Goal: Check status: Check status

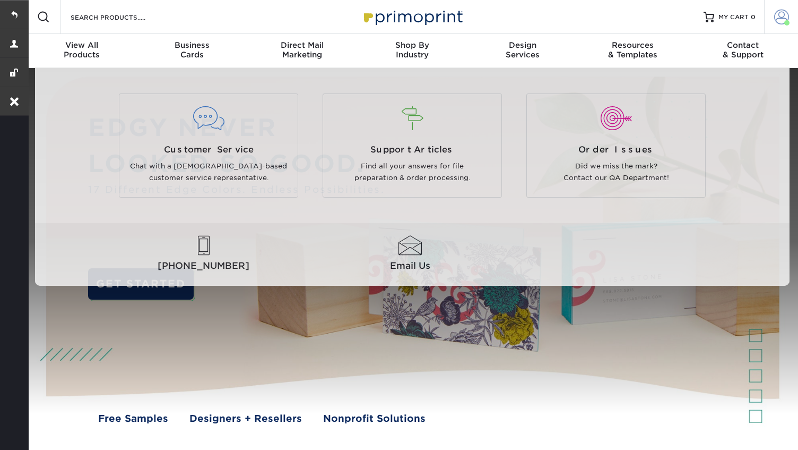
click at [785, 19] on span at bounding box center [781, 17] width 15 height 15
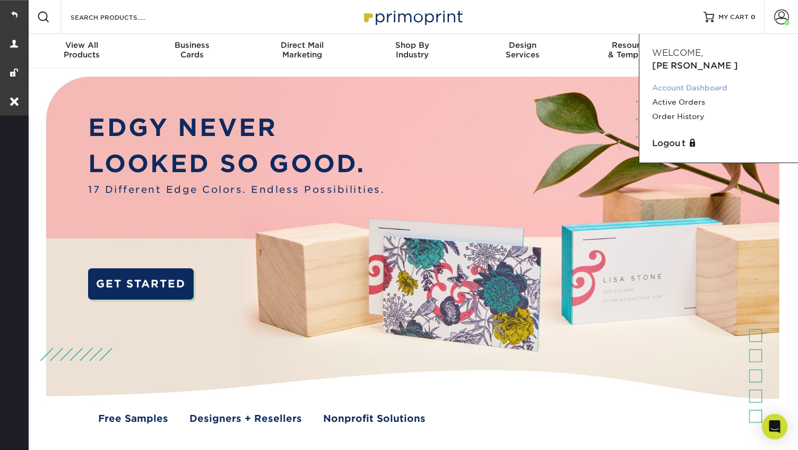
click at [696, 81] on link "Account Dashboard" at bounding box center [718, 88] width 133 height 14
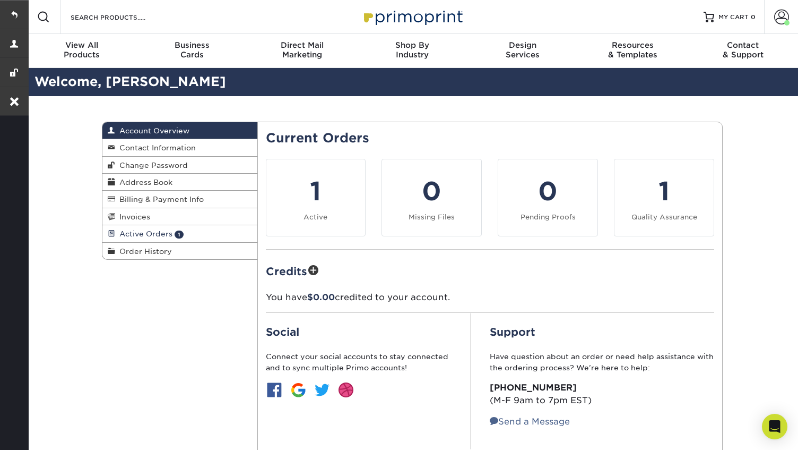
click at [137, 235] on span "Active Orders" at bounding box center [143, 233] width 57 height 8
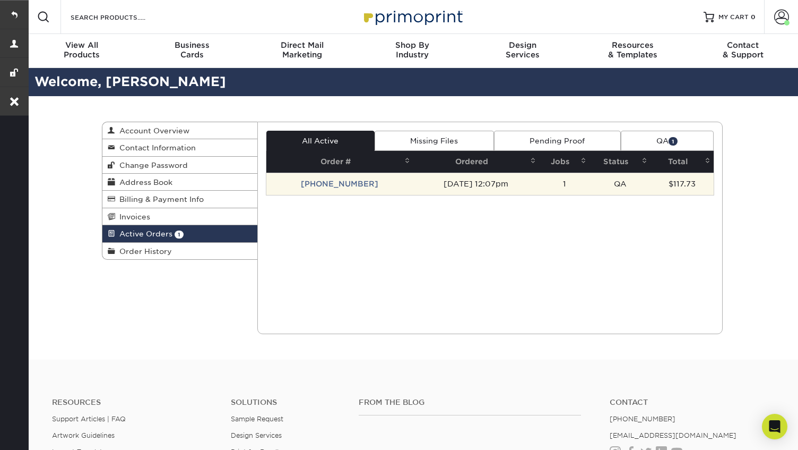
click at [322, 184] on td "[PHONE_NUMBER]" at bounding box center [339, 184] width 147 height 22
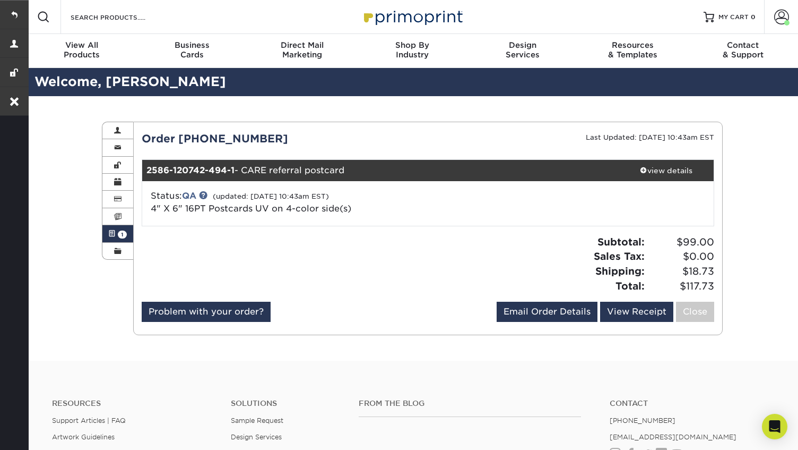
copy div "CARE referral postcard"
drag, startPoint x: 355, startPoint y: 172, endPoint x: 242, endPoint y: 172, distance: 112.5
click at [242, 172] on div "2586-120742-494-1 - CARE referral postcard" at bounding box center [380, 170] width 477 height 21
click at [114, 236] on span at bounding box center [111, 233] width 7 height 8
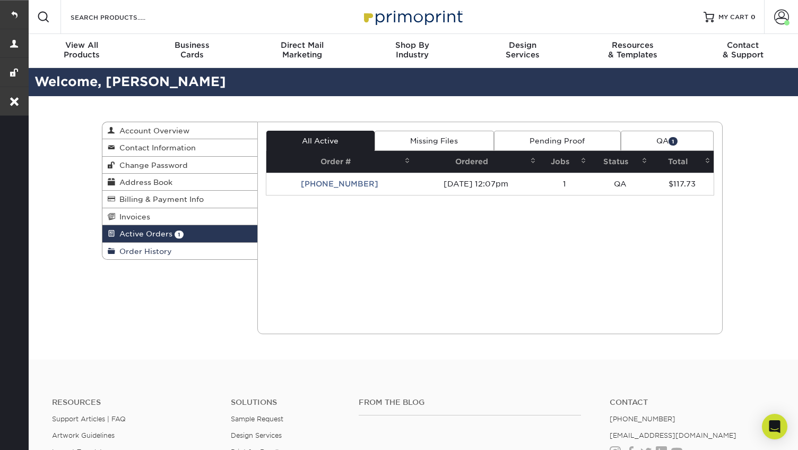
click at [126, 247] on link "Order History" at bounding box center [179, 251] width 155 height 16
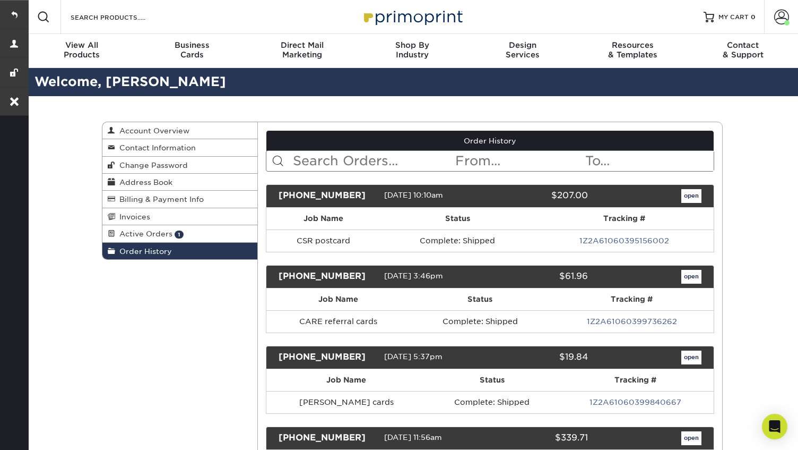
click at [341, 154] on input "text" at bounding box center [373, 161] width 163 height 20
paste input "CARE referral postcard"
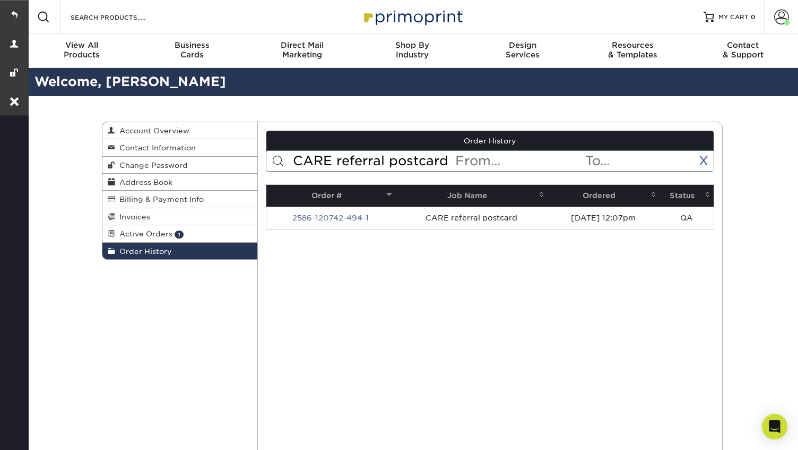
drag, startPoint x: 340, startPoint y: 163, endPoint x: 483, endPoint y: 171, distance: 143.5
click at [483, 171] on div "Order History CARE referral postcard < Prev Next > Aug 2025 Sun Mon Tue Wed Thu…" at bounding box center [490, 180] width 449 height 99
click at [390, 156] on input "CARE referral postcard" at bounding box center [373, 161] width 163 height 20
drag, startPoint x: 390, startPoint y: 159, endPoint x: 475, endPoint y: 159, distance: 84.9
click at [475, 159] on form "CARE referral postcard < Prev Next > Aug 2025 Sun Mon Tue Wed Thu Fri Sat 1 2 3…" at bounding box center [490, 160] width 449 height 21
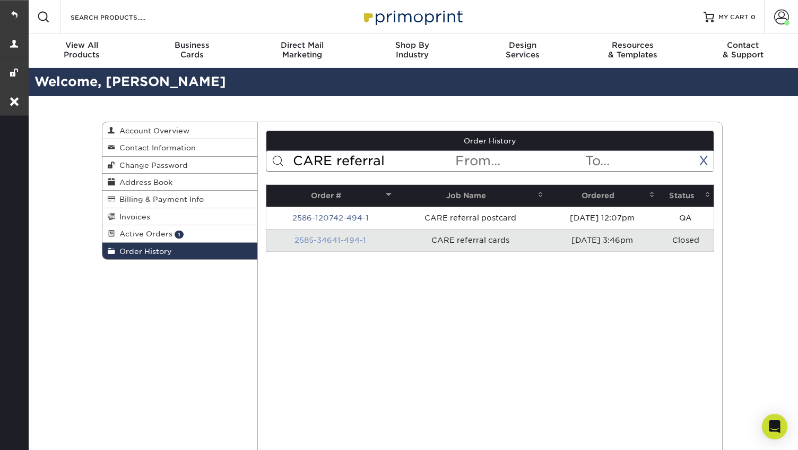
type input "CARE referral"
click at [323, 240] on link "2585-34641-494-1" at bounding box center [331, 240] width 72 height 8
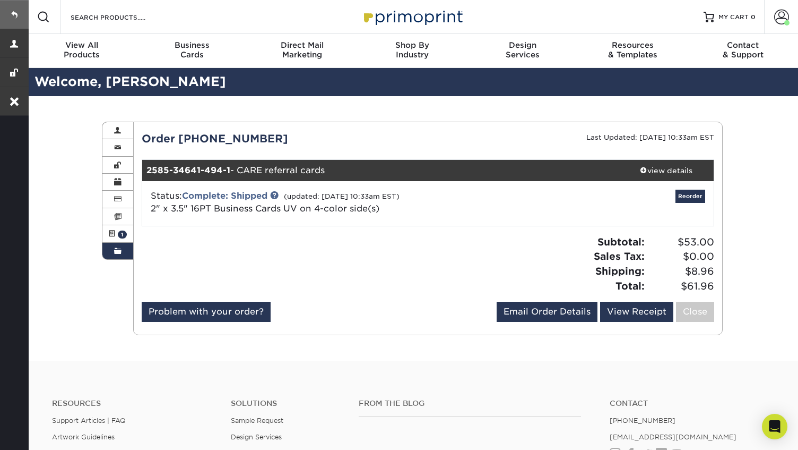
click at [15, 13] on link at bounding box center [14, 14] width 29 height 29
